Goal: Communication & Community: Ask a question

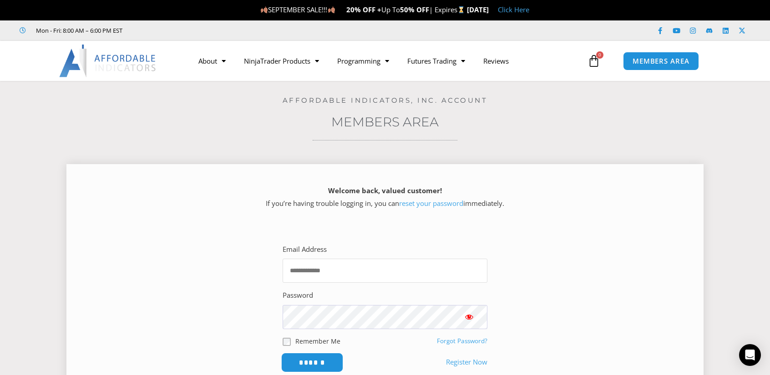
type input "**********"
click at [330, 363] on input "******" at bounding box center [312, 363] width 62 height 20
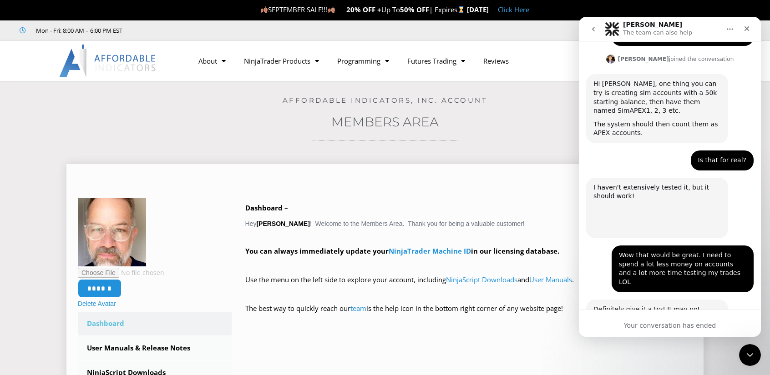
scroll to position [816, 0]
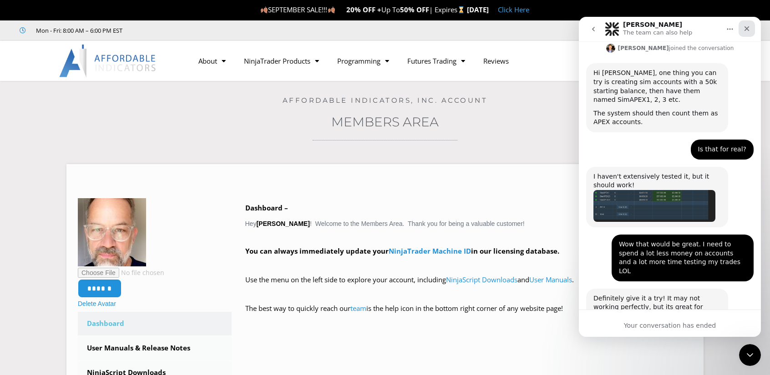
click at [744, 30] on icon "Close" at bounding box center [746, 28] width 7 height 7
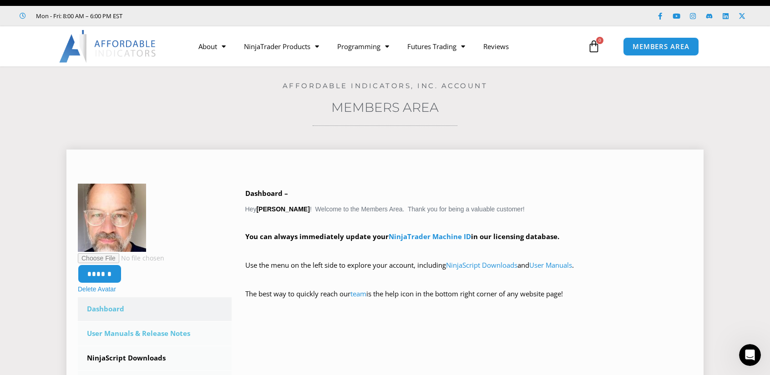
scroll to position [45, 0]
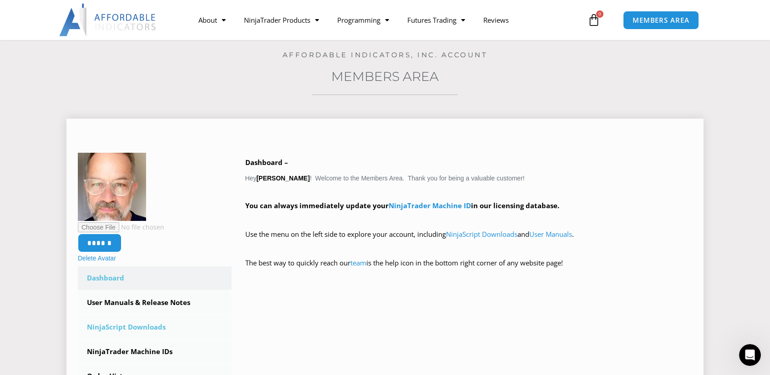
click at [150, 328] on link "NinjaScript Downloads" at bounding box center [155, 328] width 154 height 24
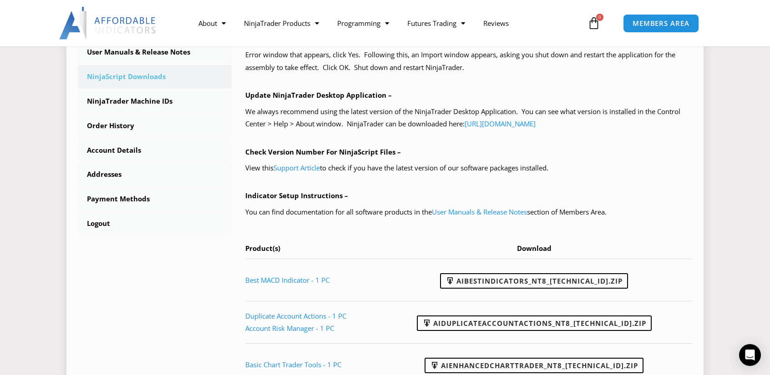
scroll to position [318, 0]
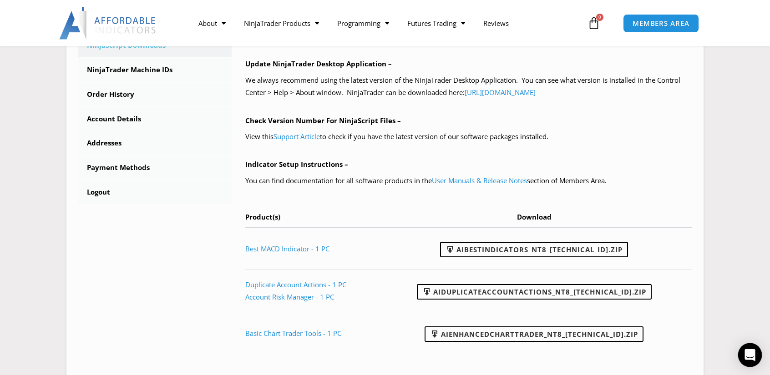
click at [751, 353] on icon "Open Intercom Messenger" at bounding box center [749, 355] width 10 height 12
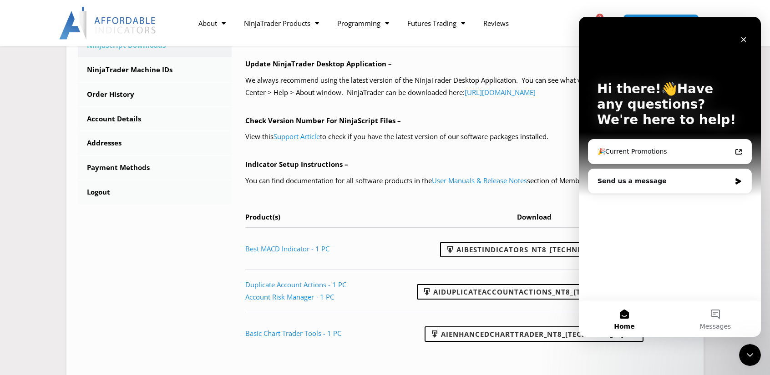
scroll to position [0, 0]
click at [676, 182] on div "Send us a message" at bounding box center [663, 181] width 133 height 10
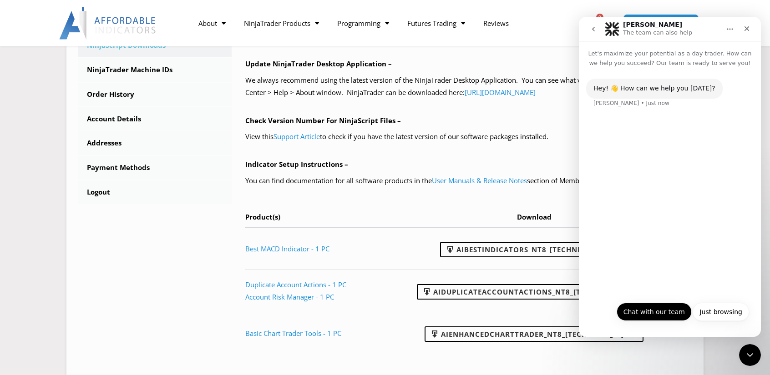
click at [682, 311] on button "Chat with our team" at bounding box center [653, 312] width 75 height 18
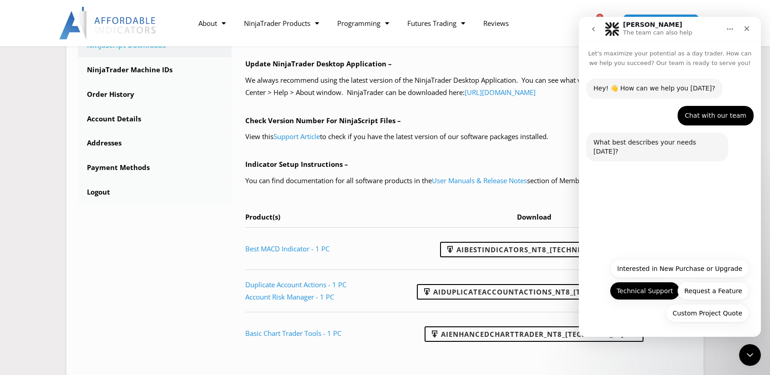
click at [658, 292] on button "Technical Support" at bounding box center [645, 291] width 70 height 18
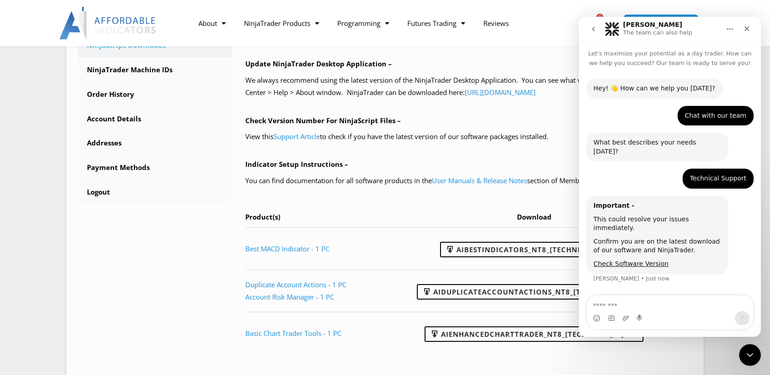
click at [656, 307] on textarea "Message…" at bounding box center [669, 303] width 166 height 15
type textarea "*"
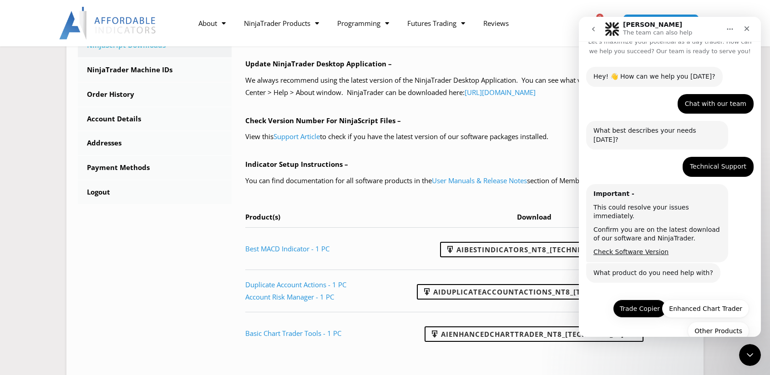
click at [644, 300] on button "Trade Copier" at bounding box center [640, 309] width 54 height 18
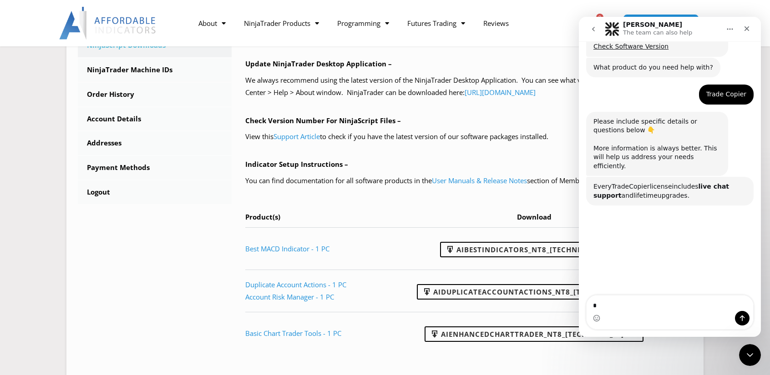
scroll to position [236, 0]
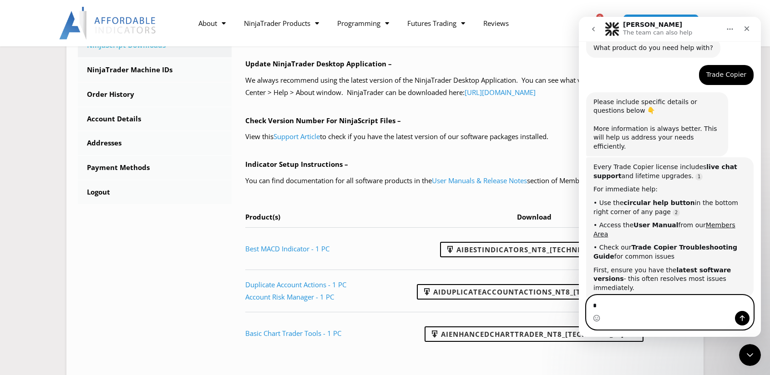
click at [608, 306] on textarea "*" at bounding box center [669, 303] width 167 height 15
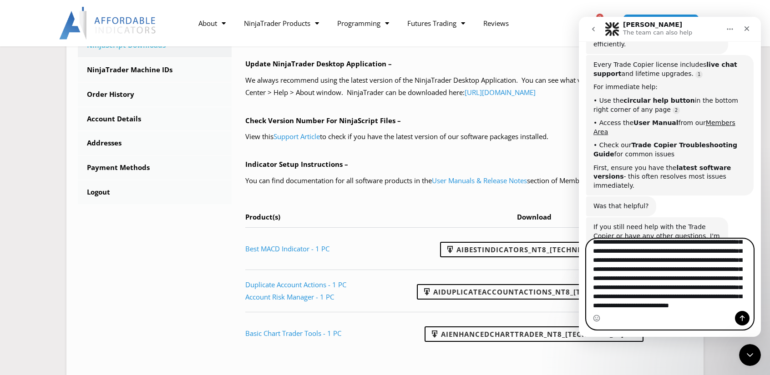
scroll to position [97, 0]
type textarea "**********"
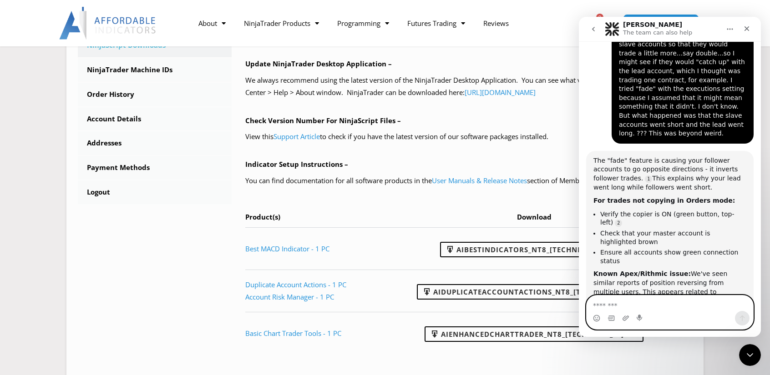
scroll to position [1, 0]
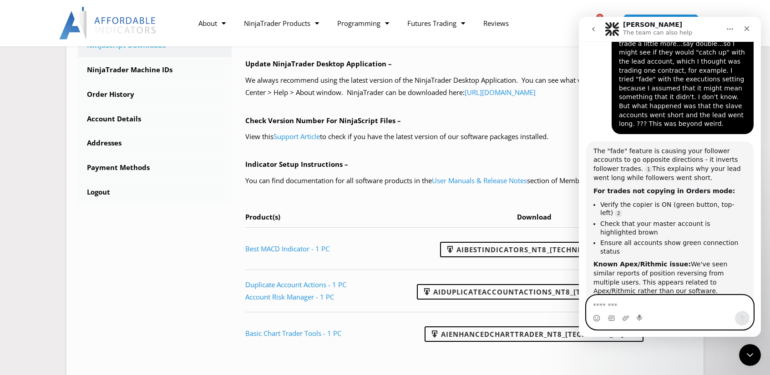
click at [612, 303] on textarea "Message…" at bounding box center [669, 303] width 167 height 15
type textarea "**********"
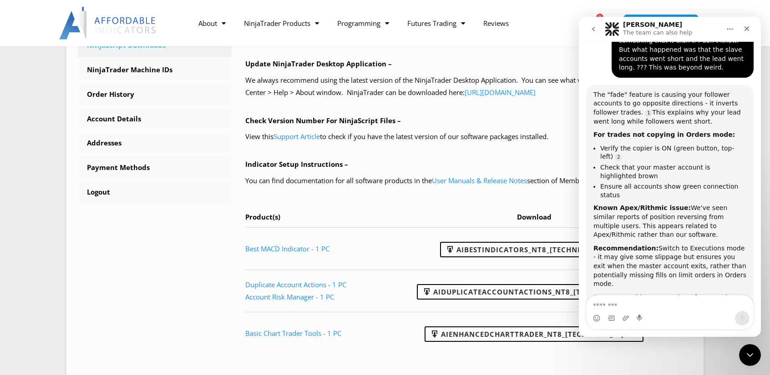
scroll to position [799, 0]
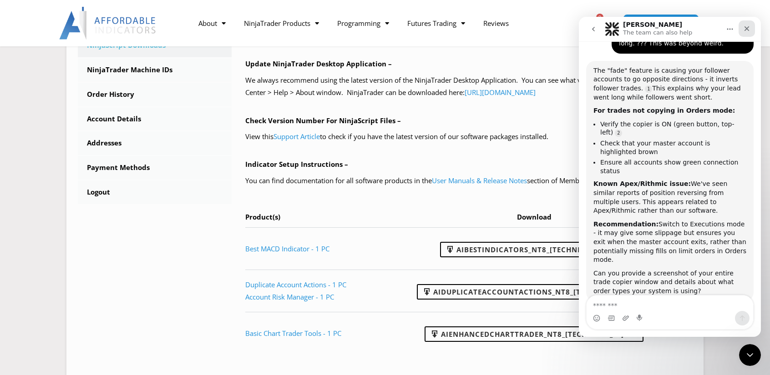
click at [751, 29] on div "Close" at bounding box center [746, 28] width 16 height 16
